Goal: Book appointment/travel/reservation

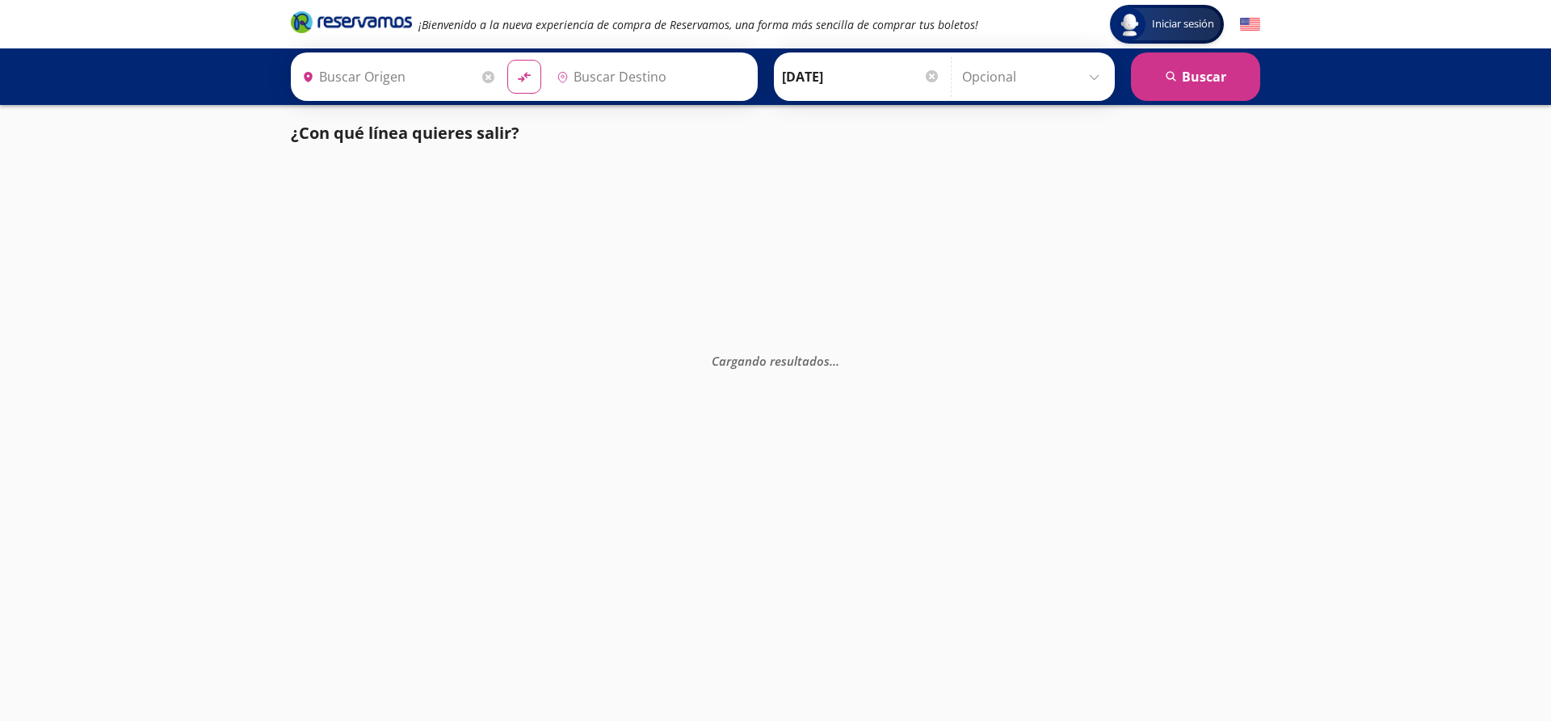
type input "Acapulco, [GEOGRAPHIC_DATA]"
type input "[GEOGRAPHIC_DATA], [GEOGRAPHIC_DATA]"
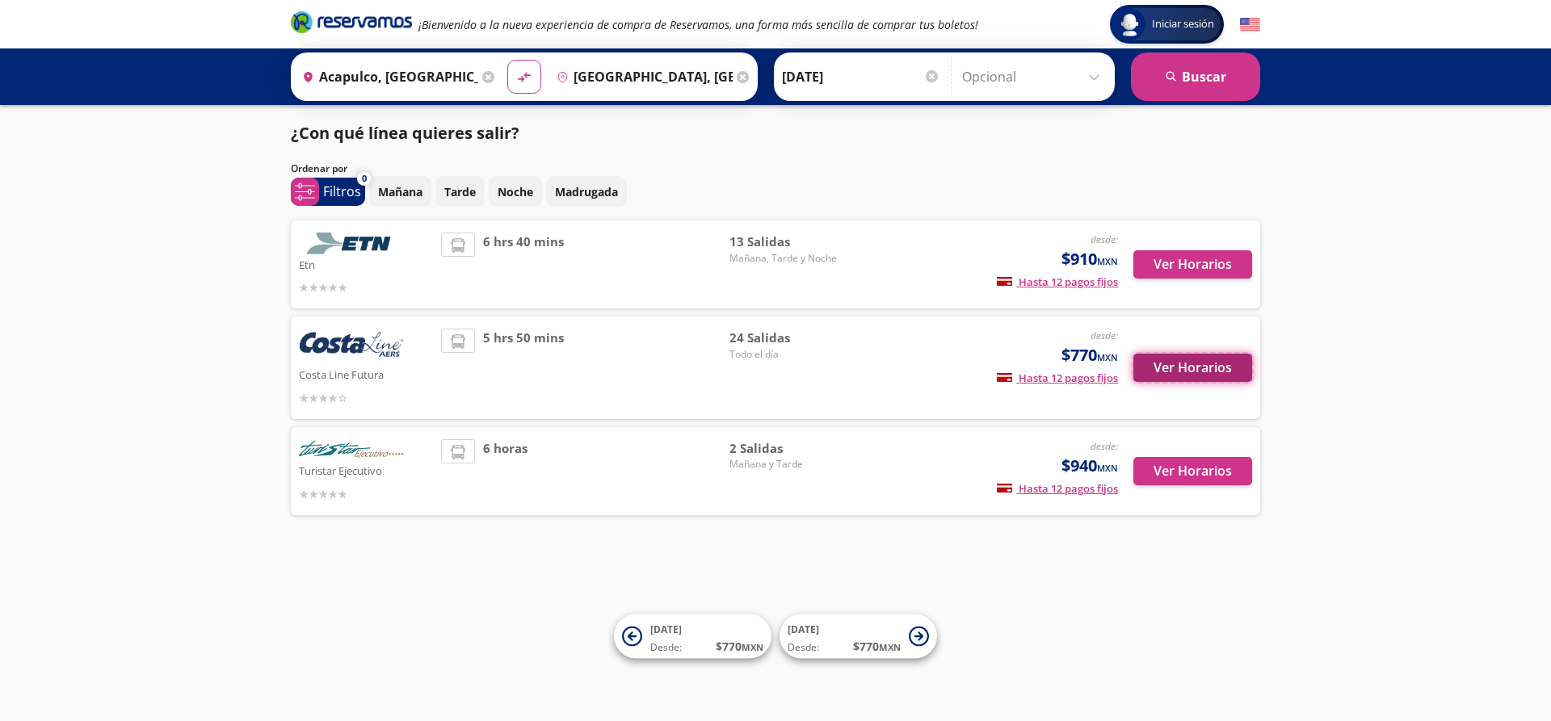
click at [1191, 369] on button "Ver Horarios" at bounding box center [1192, 368] width 119 height 28
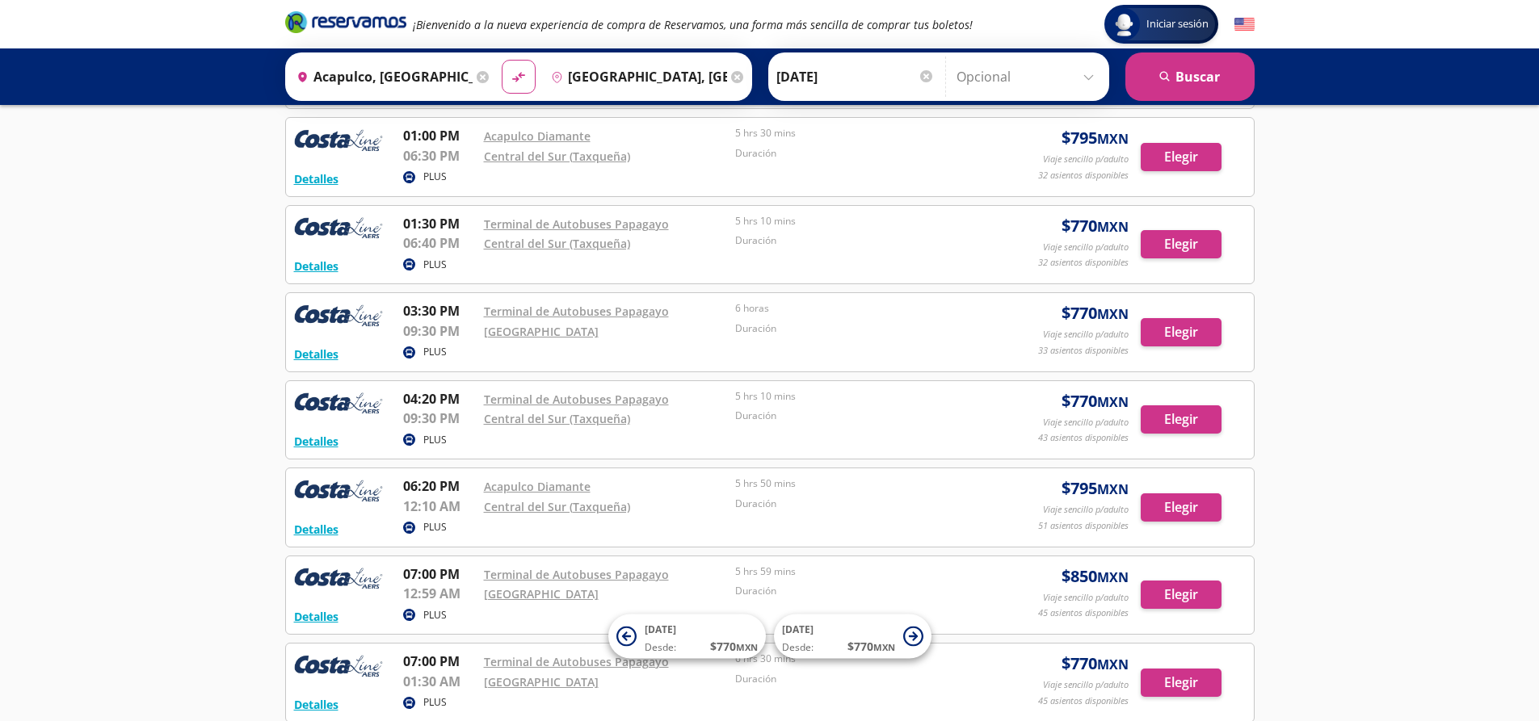
scroll to position [1131, 0]
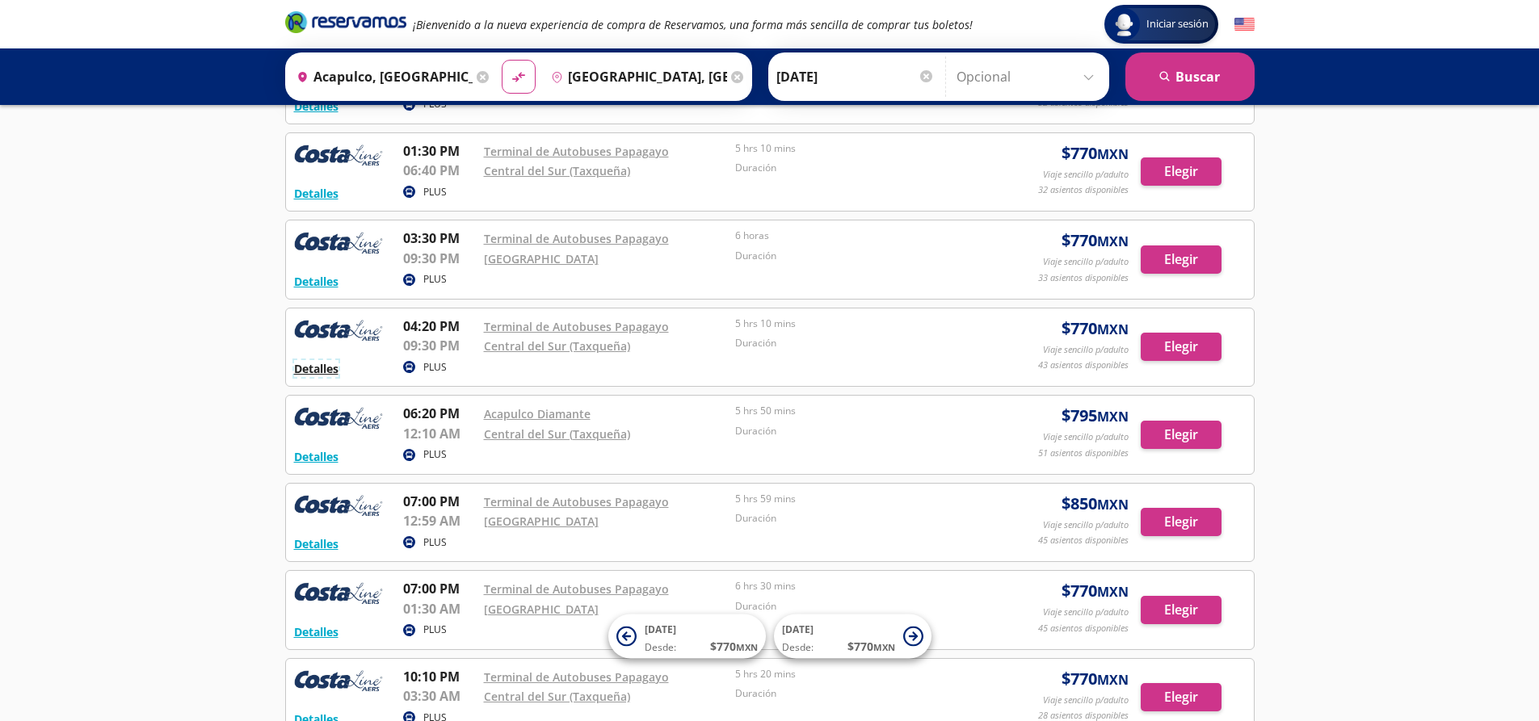
click at [330, 370] on button "Detalles" at bounding box center [316, 368] width 44 height 17
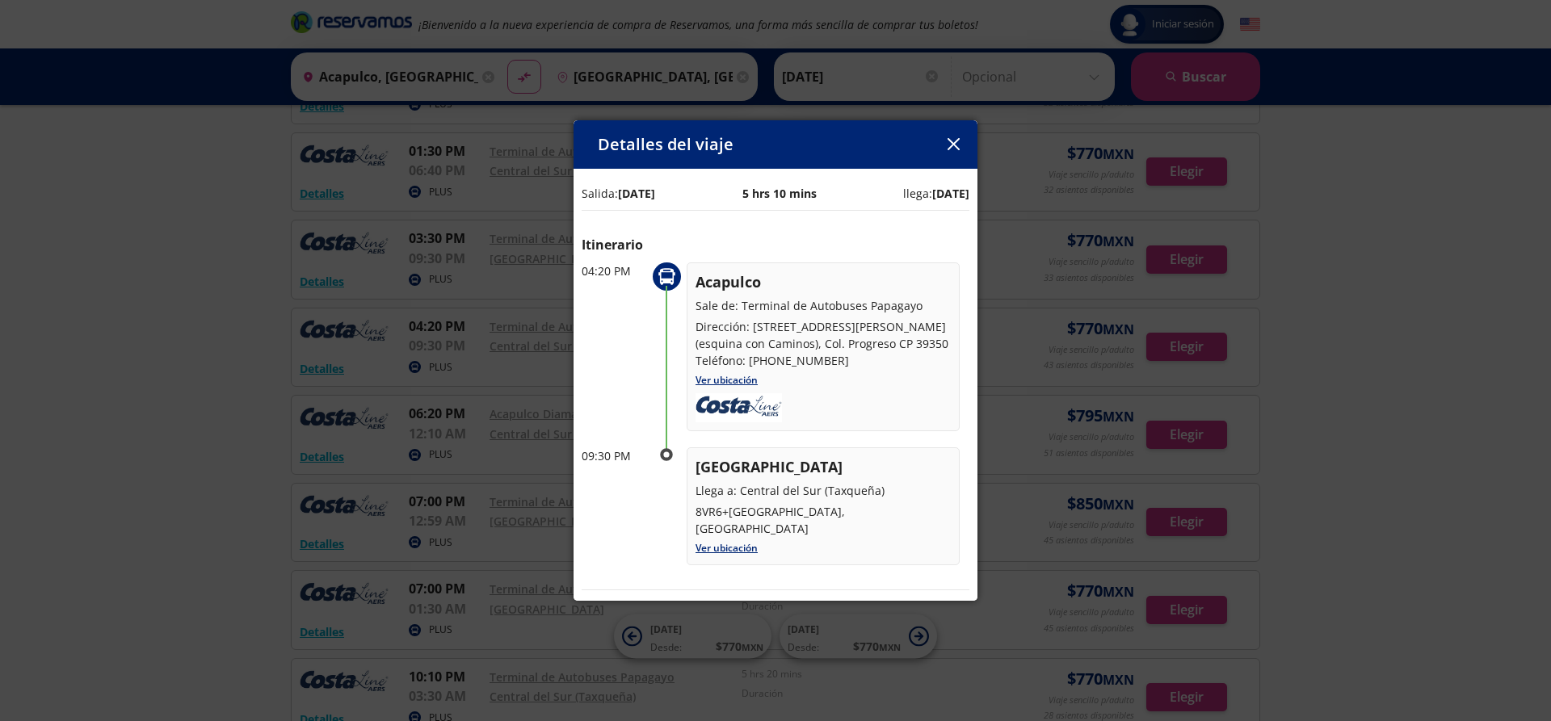
click at [964, 147] on button "button" at bounding box center [953, 144] width 24 height 24
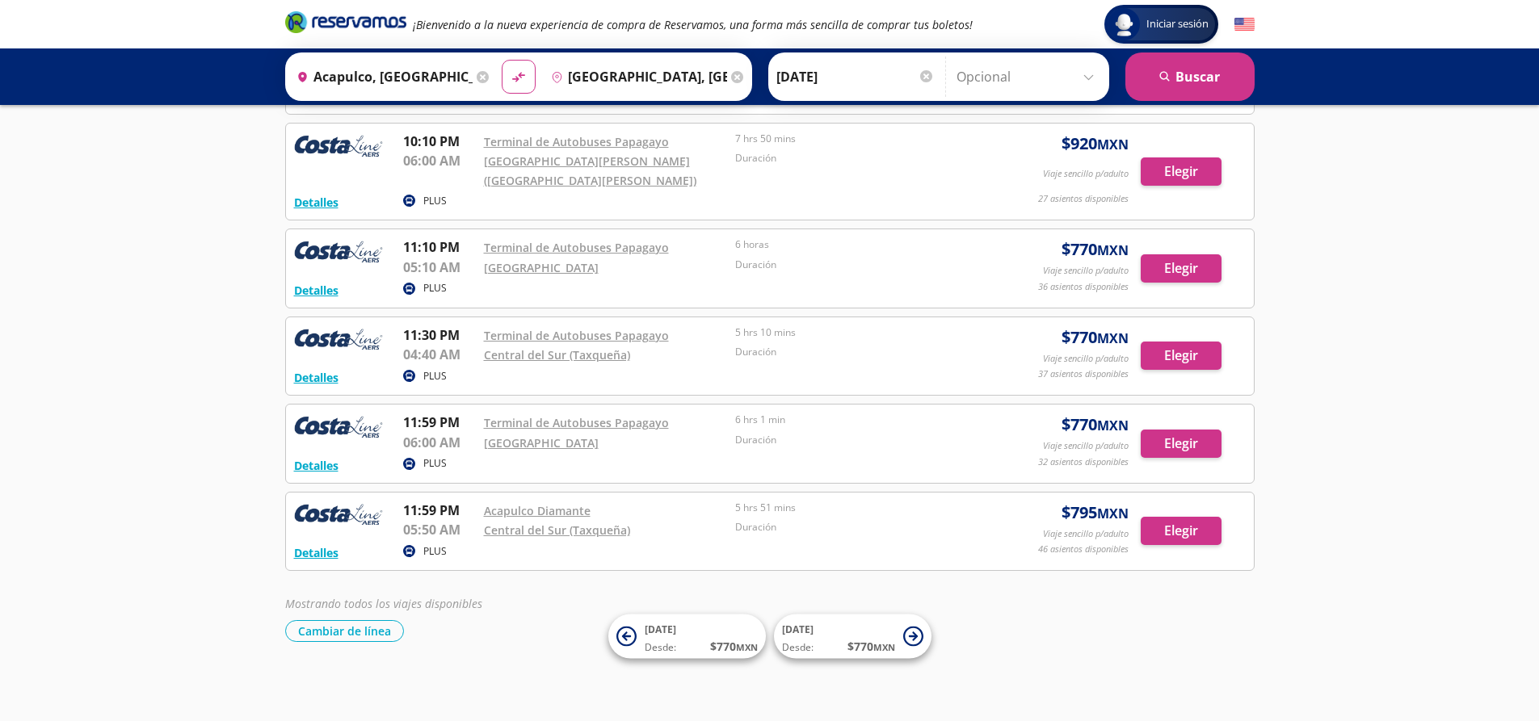
scroll to position [1755, 0]
